Goal: Task Accomplishment & Management: Manage account settings

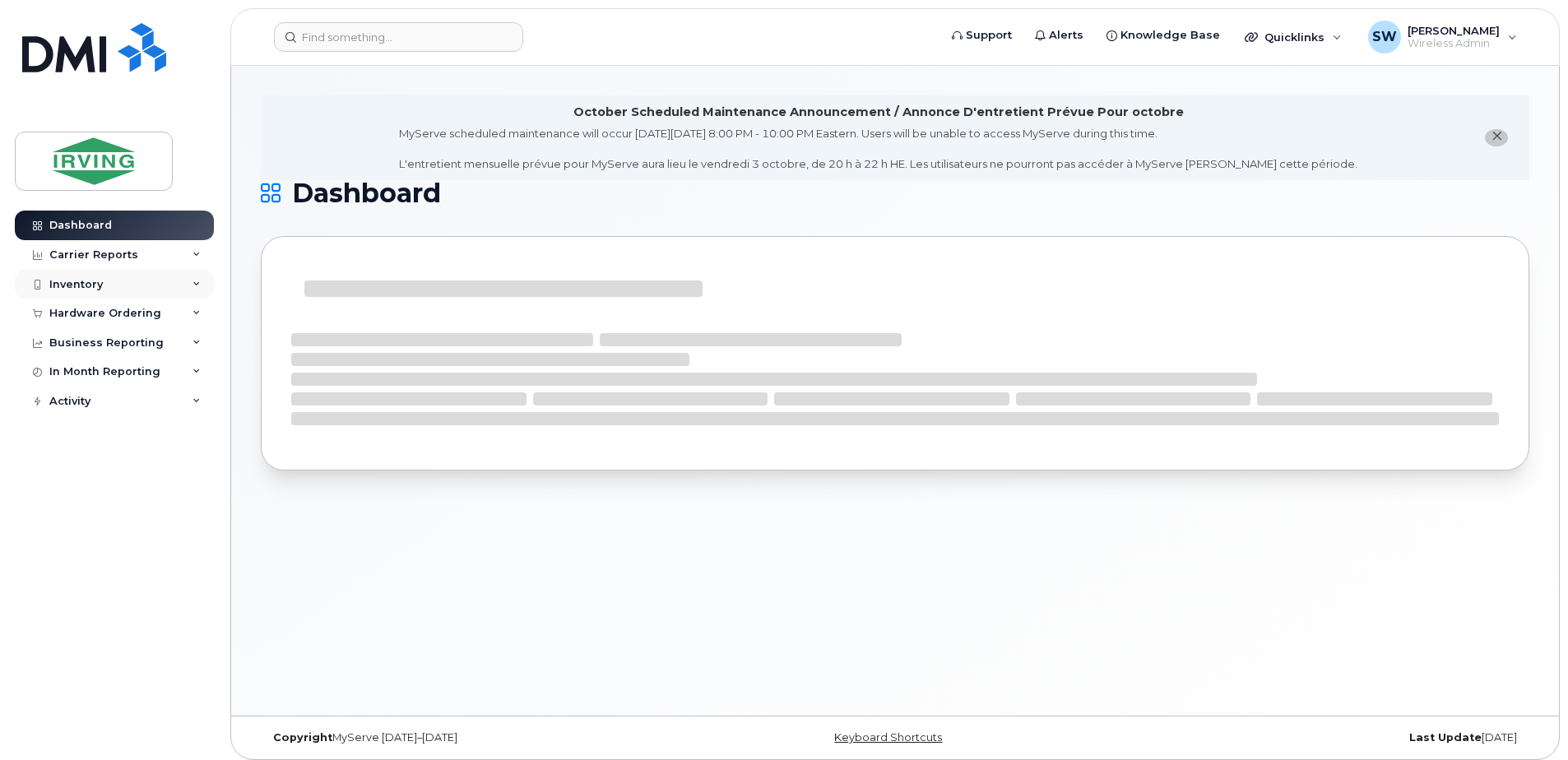
click at [71, 278] on div "Inventory" at bounding box center [76, 284] width 53 height 13
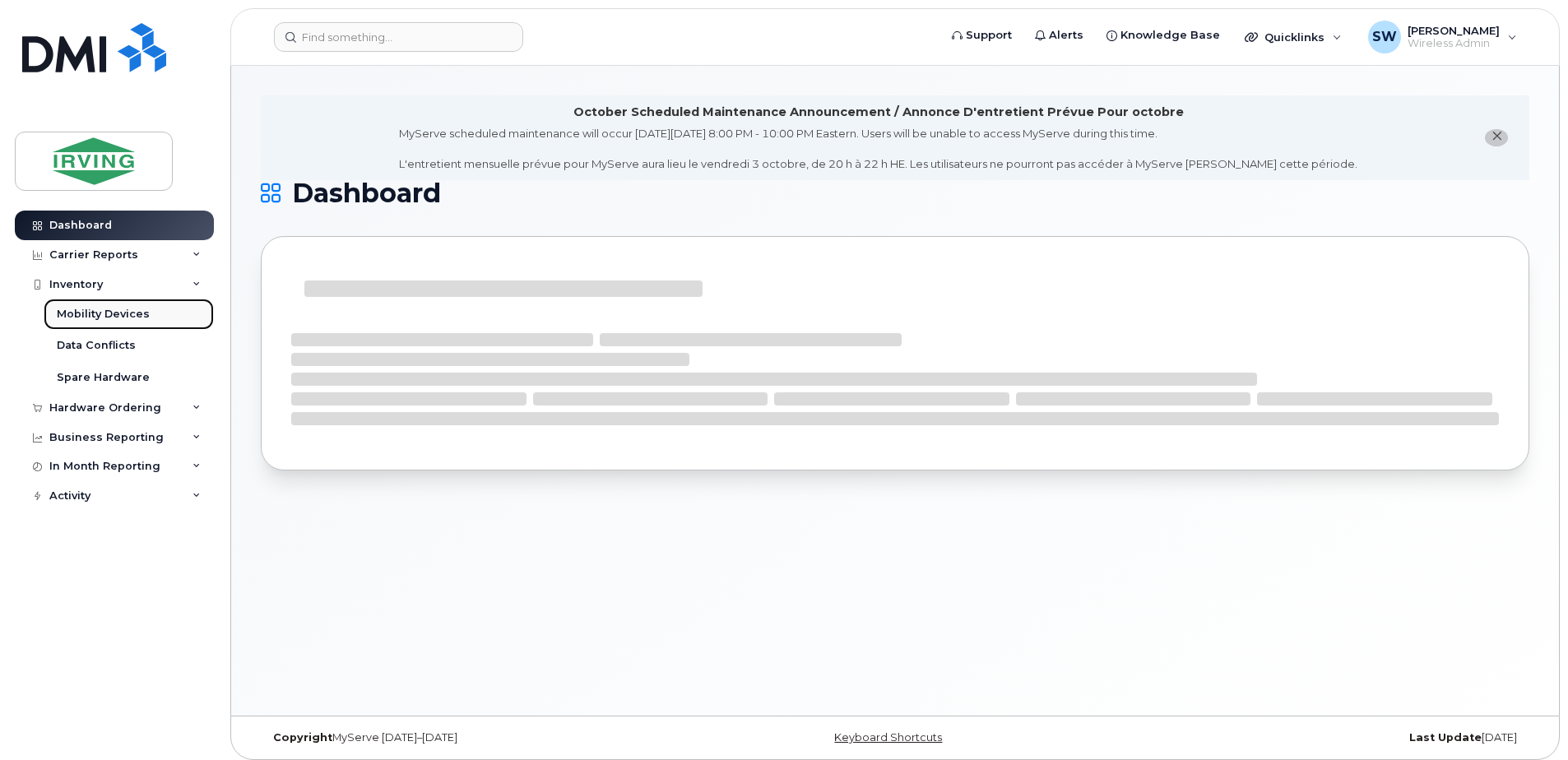
click at [95, 315] on div "Mobility Devices" at bounding box center [103, 314] width 93 height 15
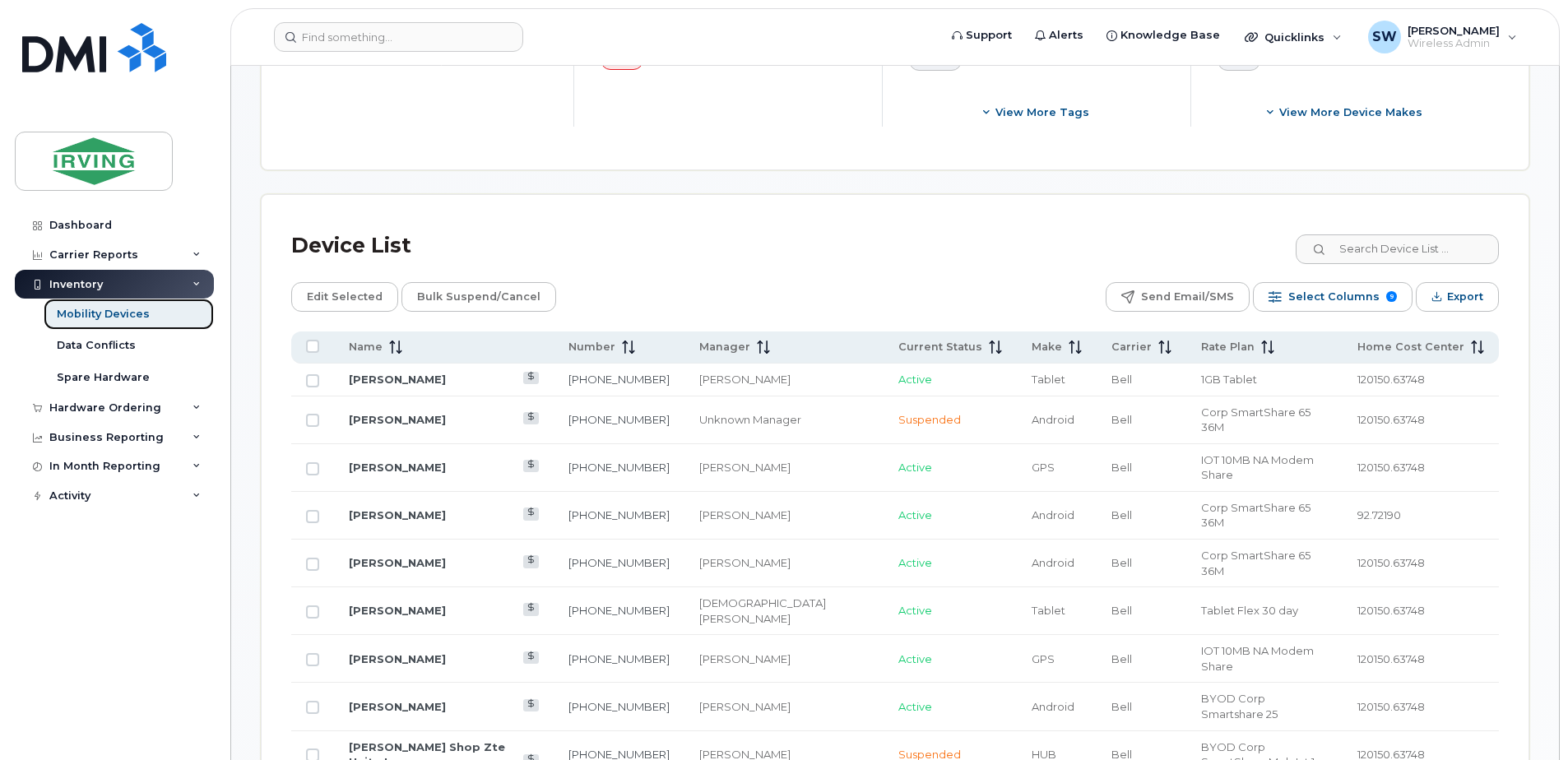
scroll to position [658, 0]
click at [370, 350] on span "Name" at bounding box center [365, 345] width 33 height 15
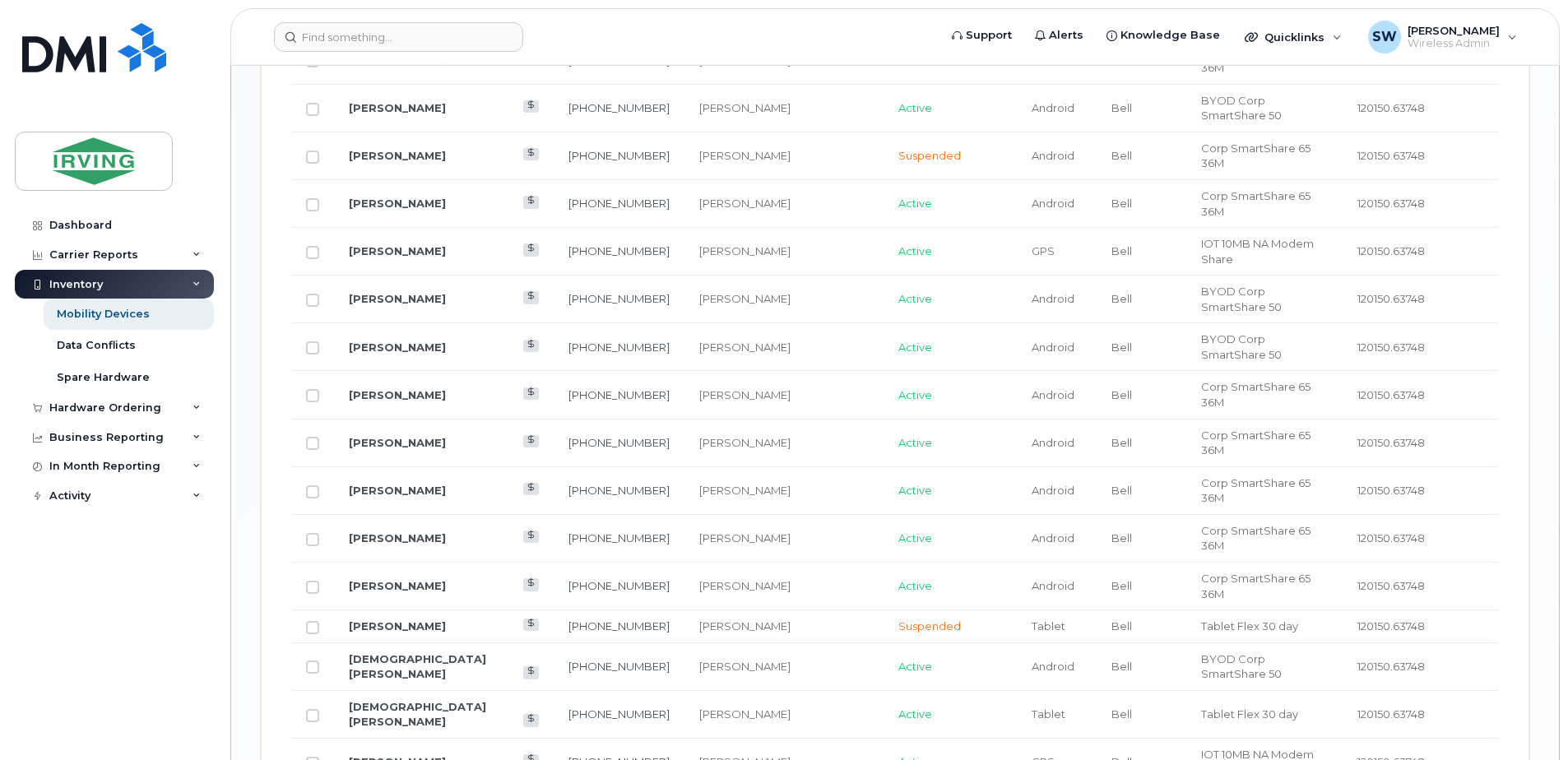
scroll to position [1563, 0]
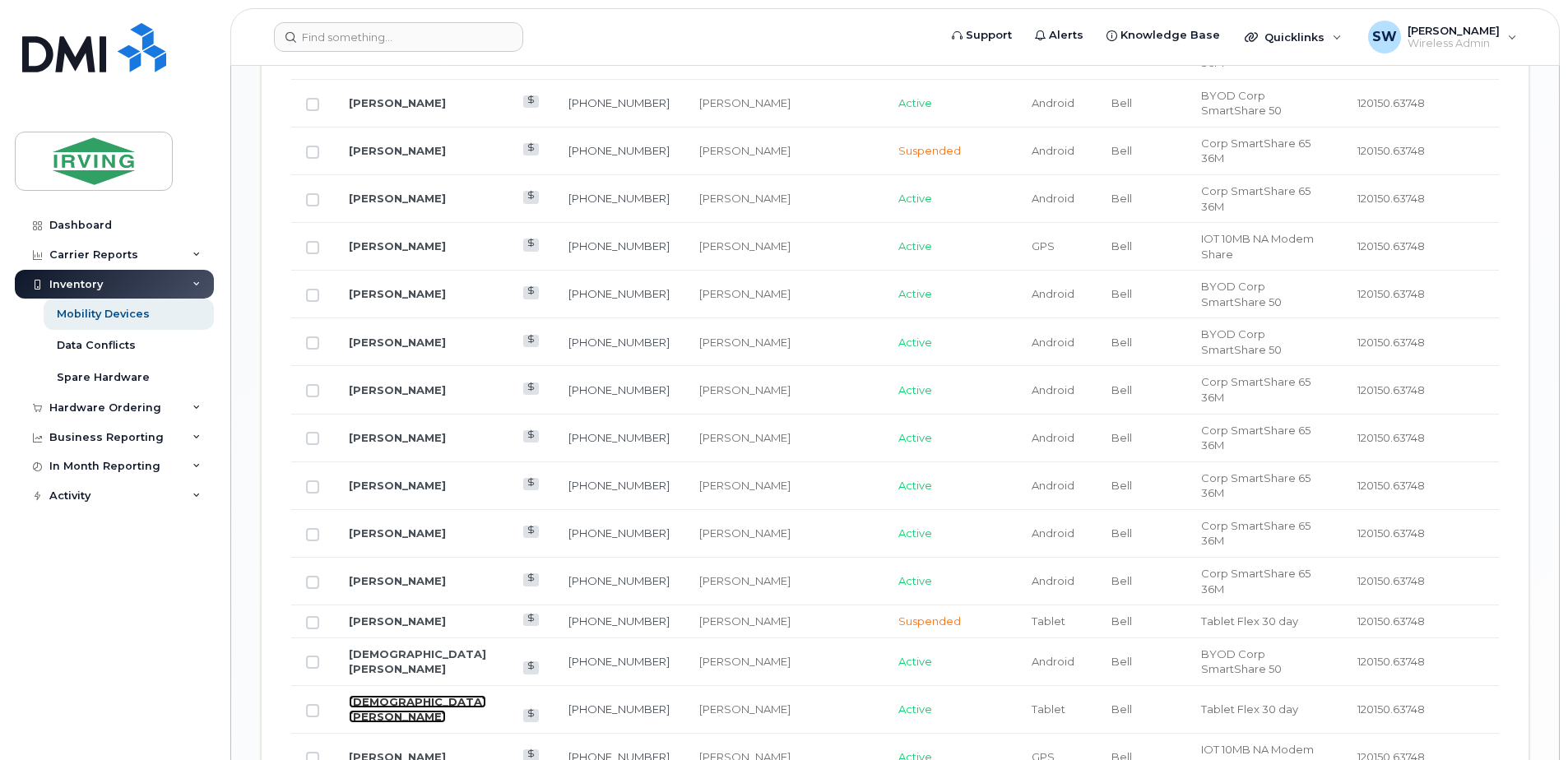
click at [403, 695] on link "[DEMOGRAPHIC_DATA][PERSON_NAME]" at bounding box center [418, 709] width 137 height 29
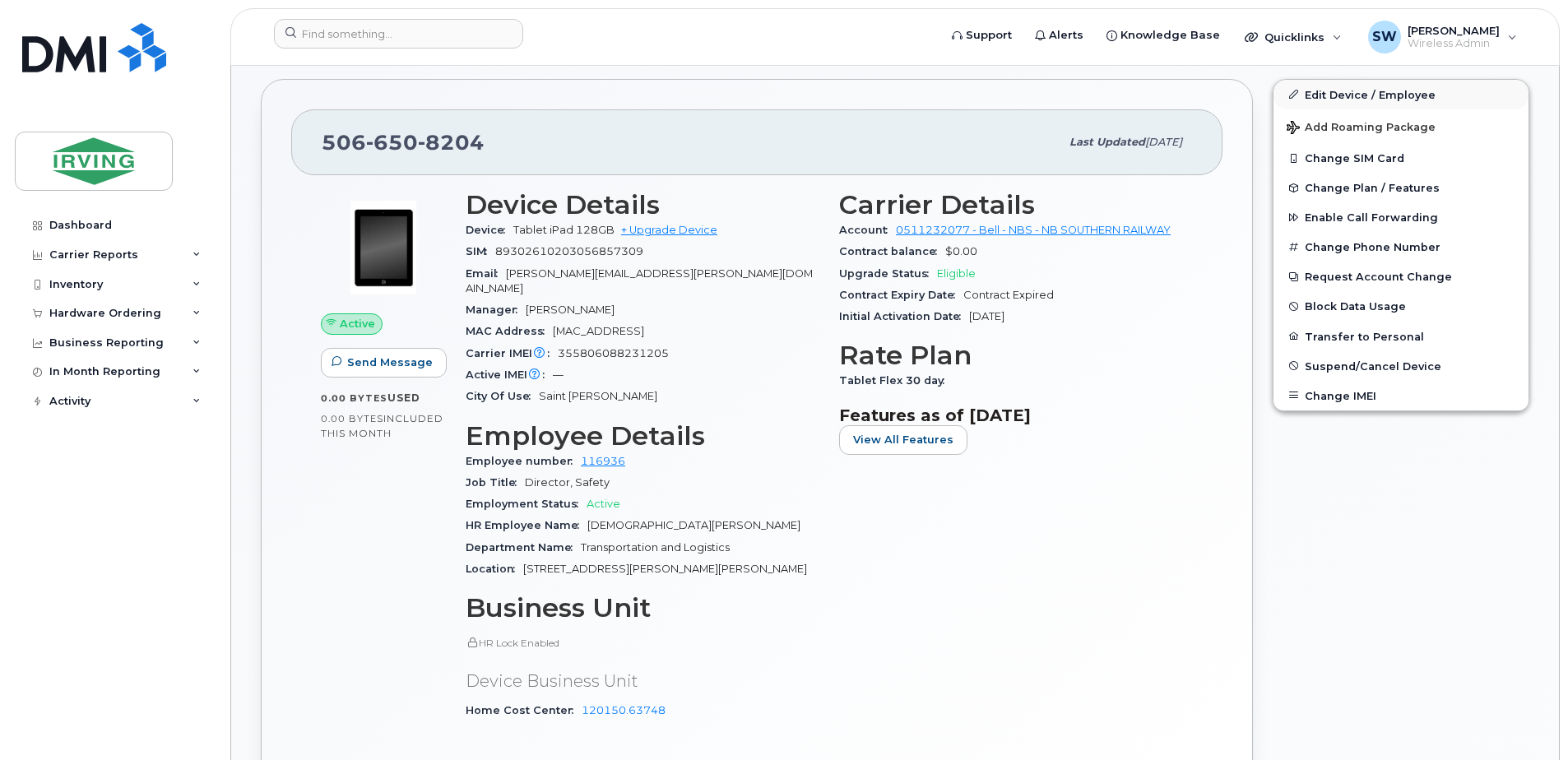
scroll to position [494, 0]
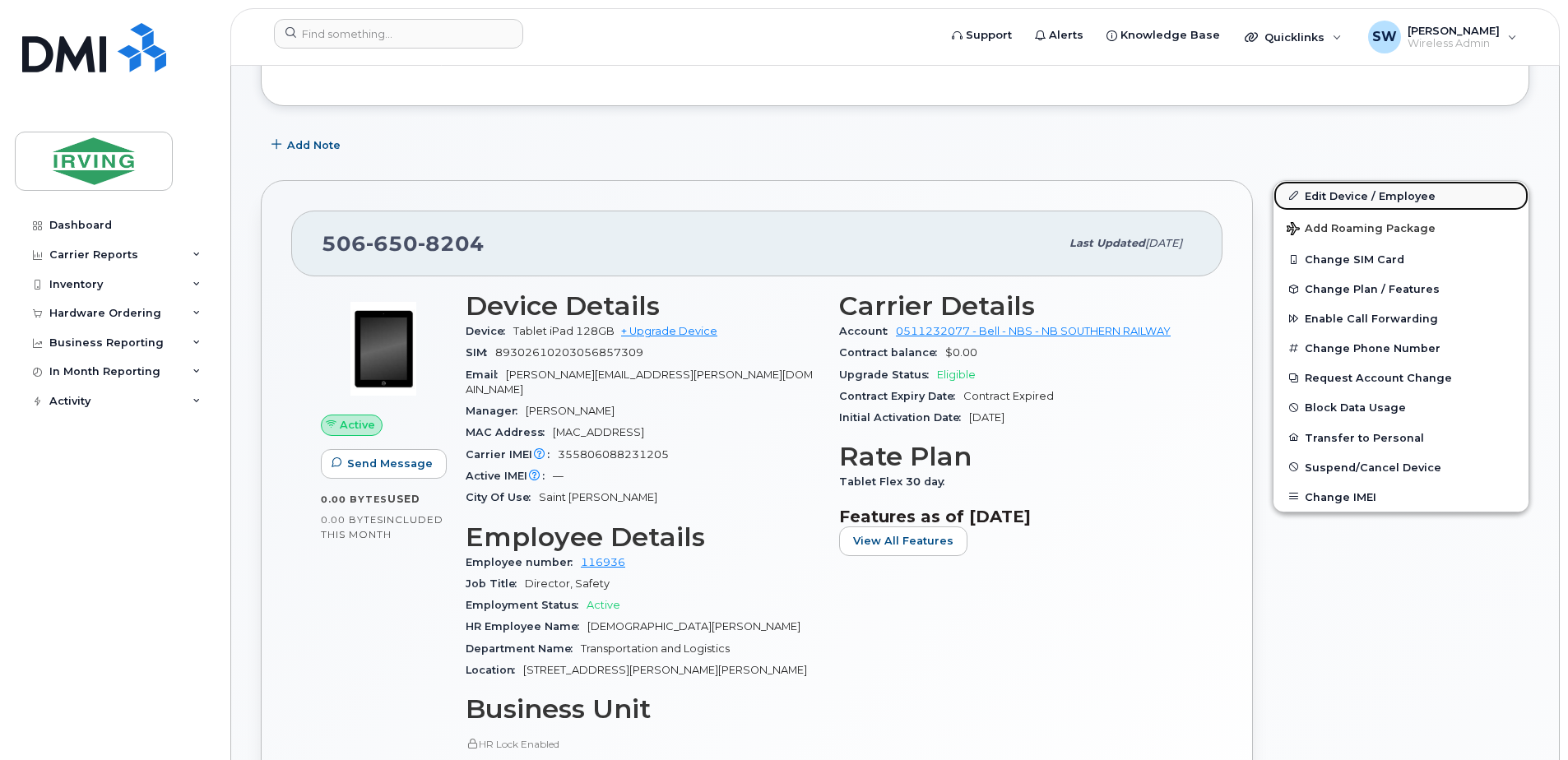
click at [1354, 200] on link "Edit Device / Employee" at bounding box center [1402, 195] width 255 height 30
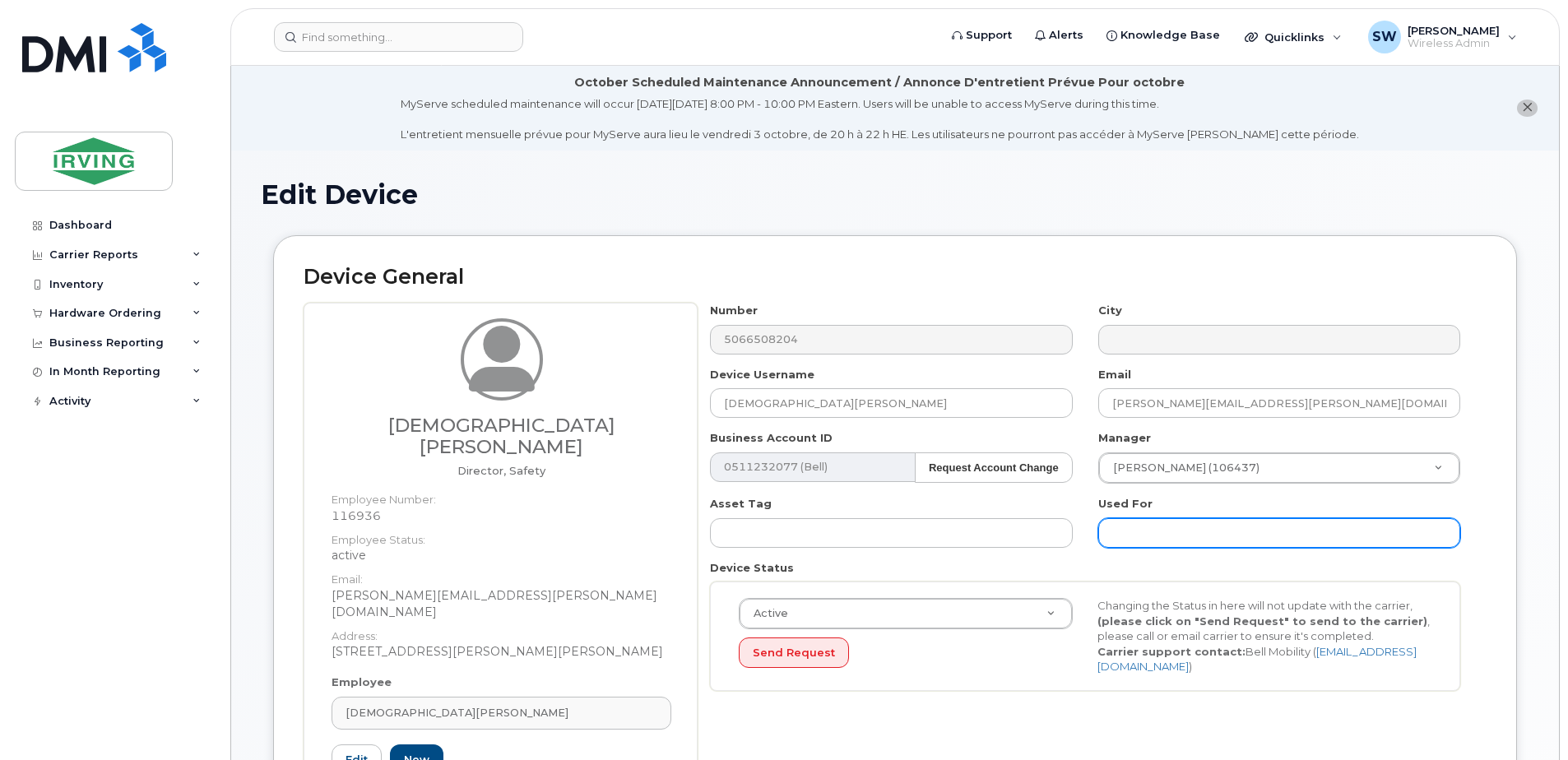
click at [1125, 526] on input "text" at bounding box center [1279, 533] width 362 height 30
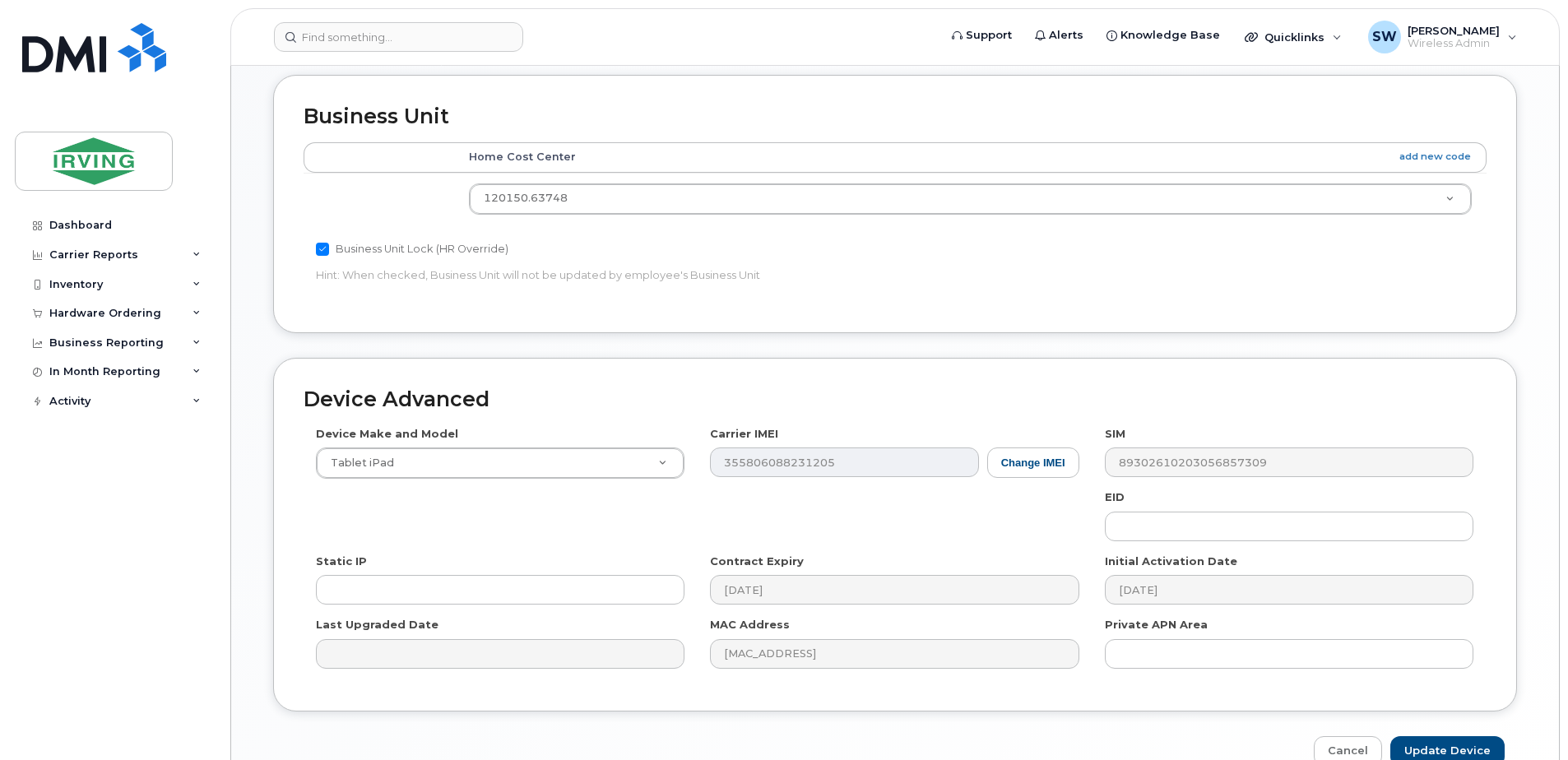
scroll to position [823, 0]
type input "Safety Dept"
click at [1435, 731] on input "Update Device" at bounding box center [1447, 746] width 114 height 31
type input "Saving..."
